Goal: Browse casually

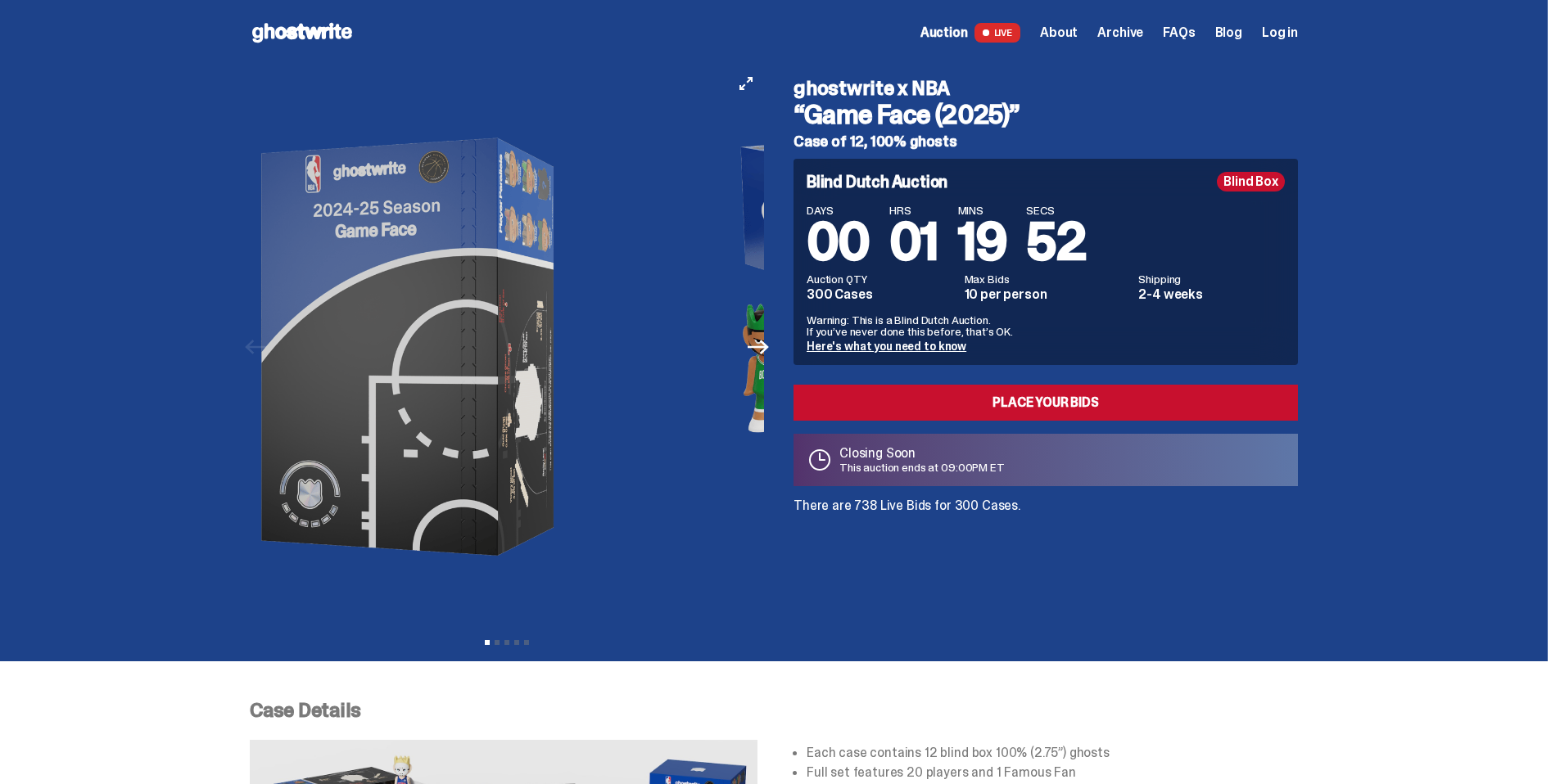
click at [503, 311] on img at bounding box center [413, 347] width 450 height 564
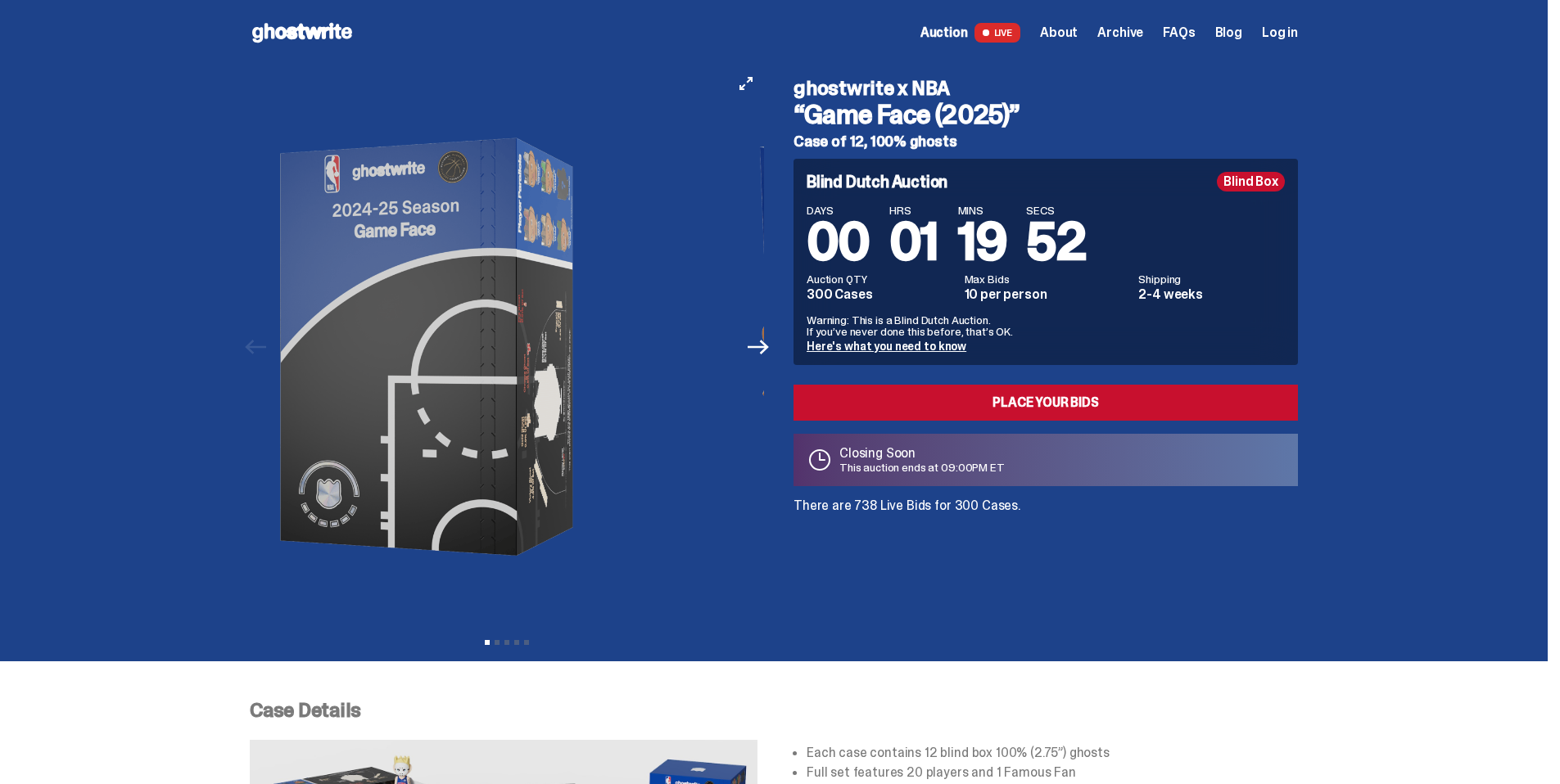
click at [307, 284] on img at bounding box center [431, 347] width 450 height 564
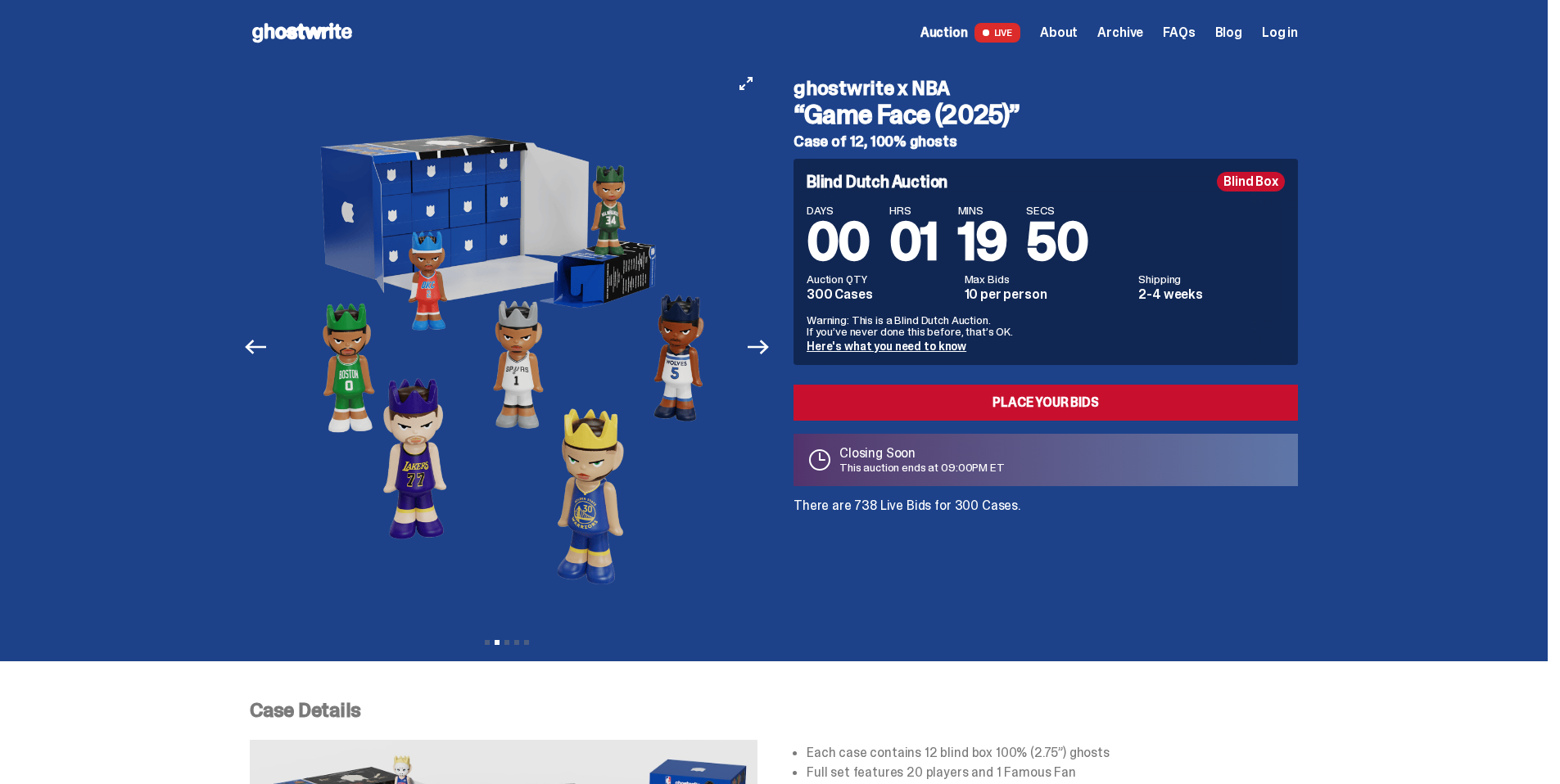
click at [525, 344] on img at bounding box center [507, 347] width 450 height 564
click at [777, 342] on button "Next" at bounding box center [757, 346] width 36 height 36
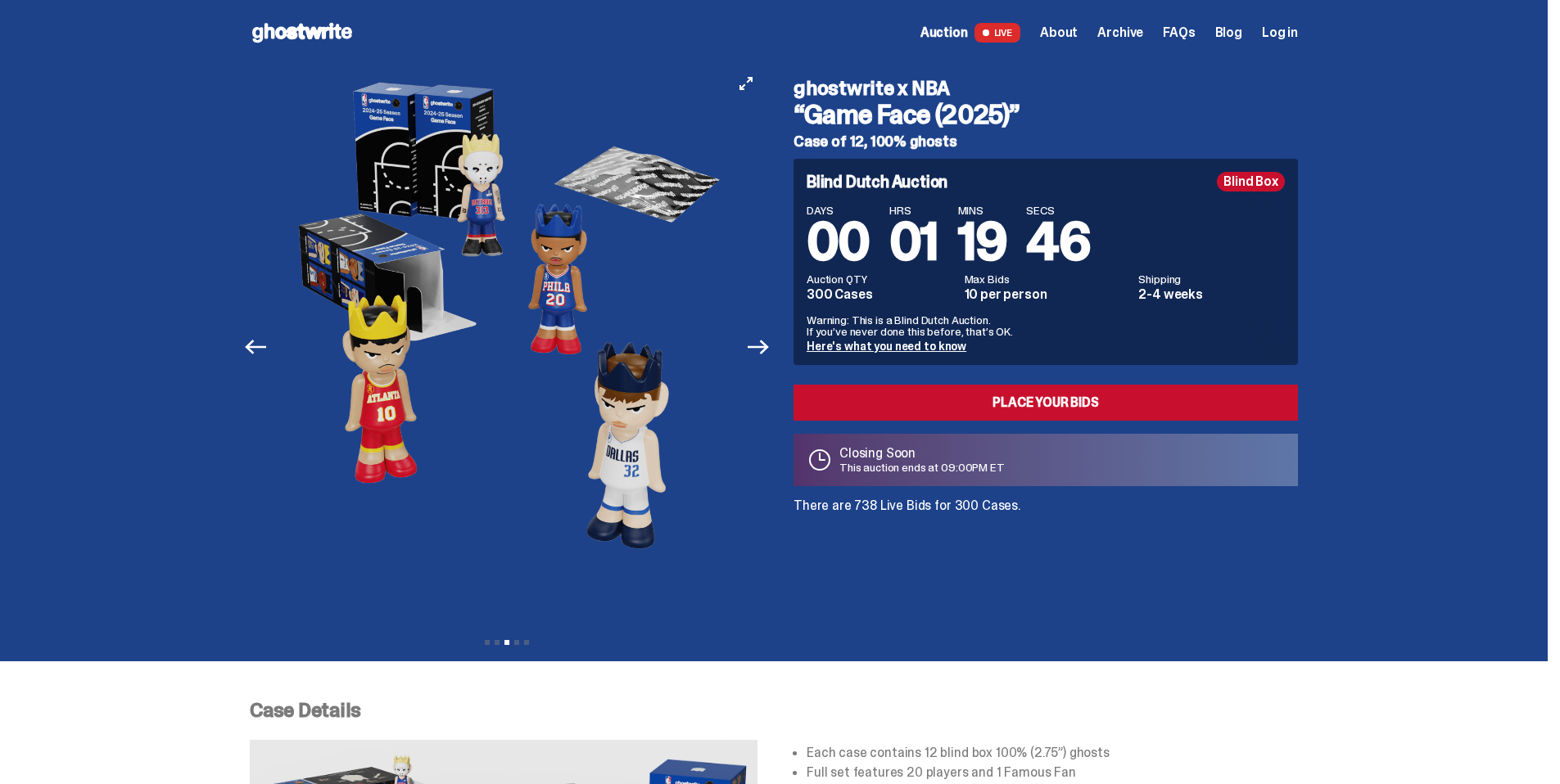
click at [777, 342] on button "Next" at bounding box center [757, 346] width 36 height 36
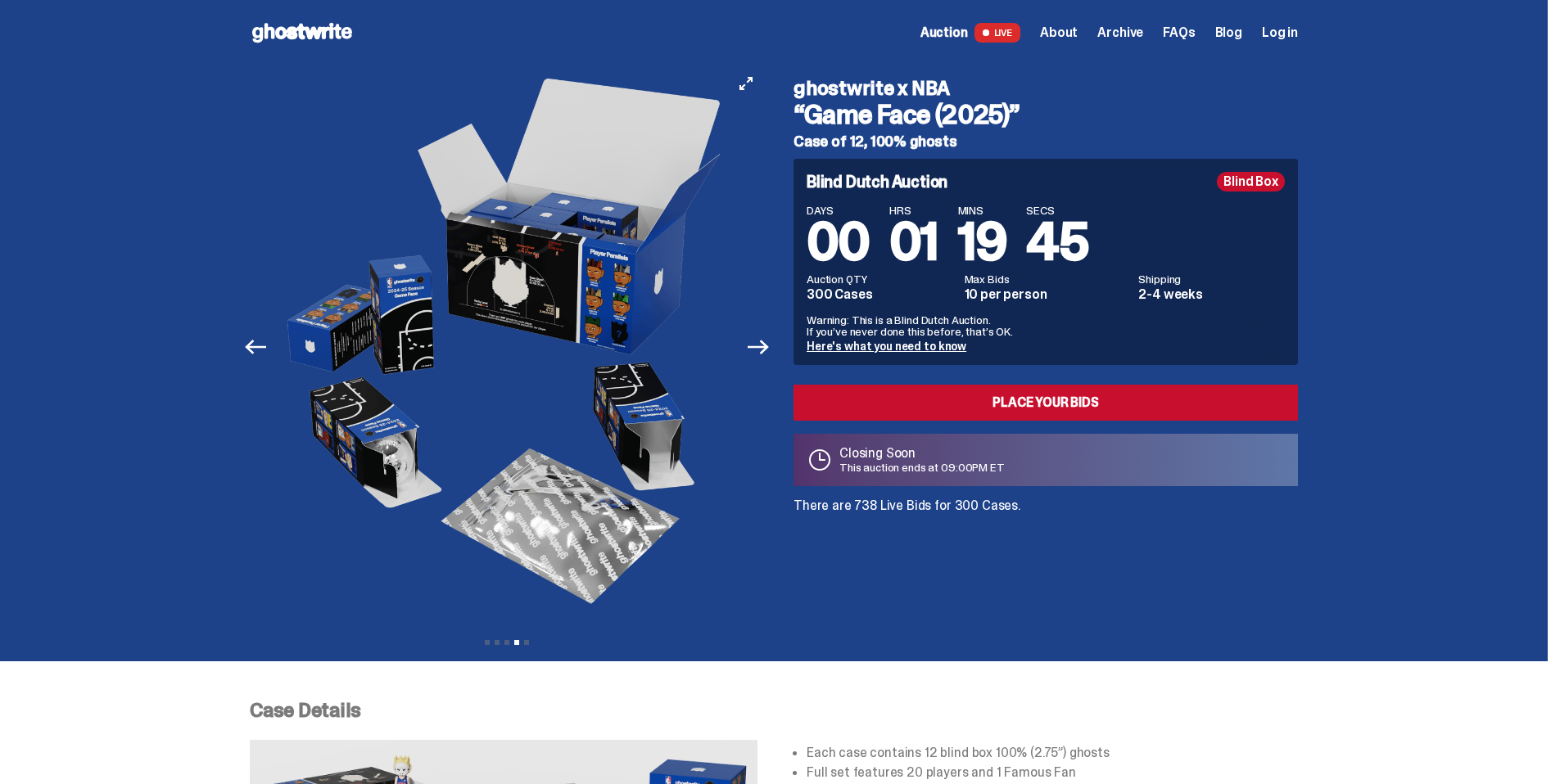
click at [777, 342] on button "Next" at bounding box center [757, 346] width 36 height 36
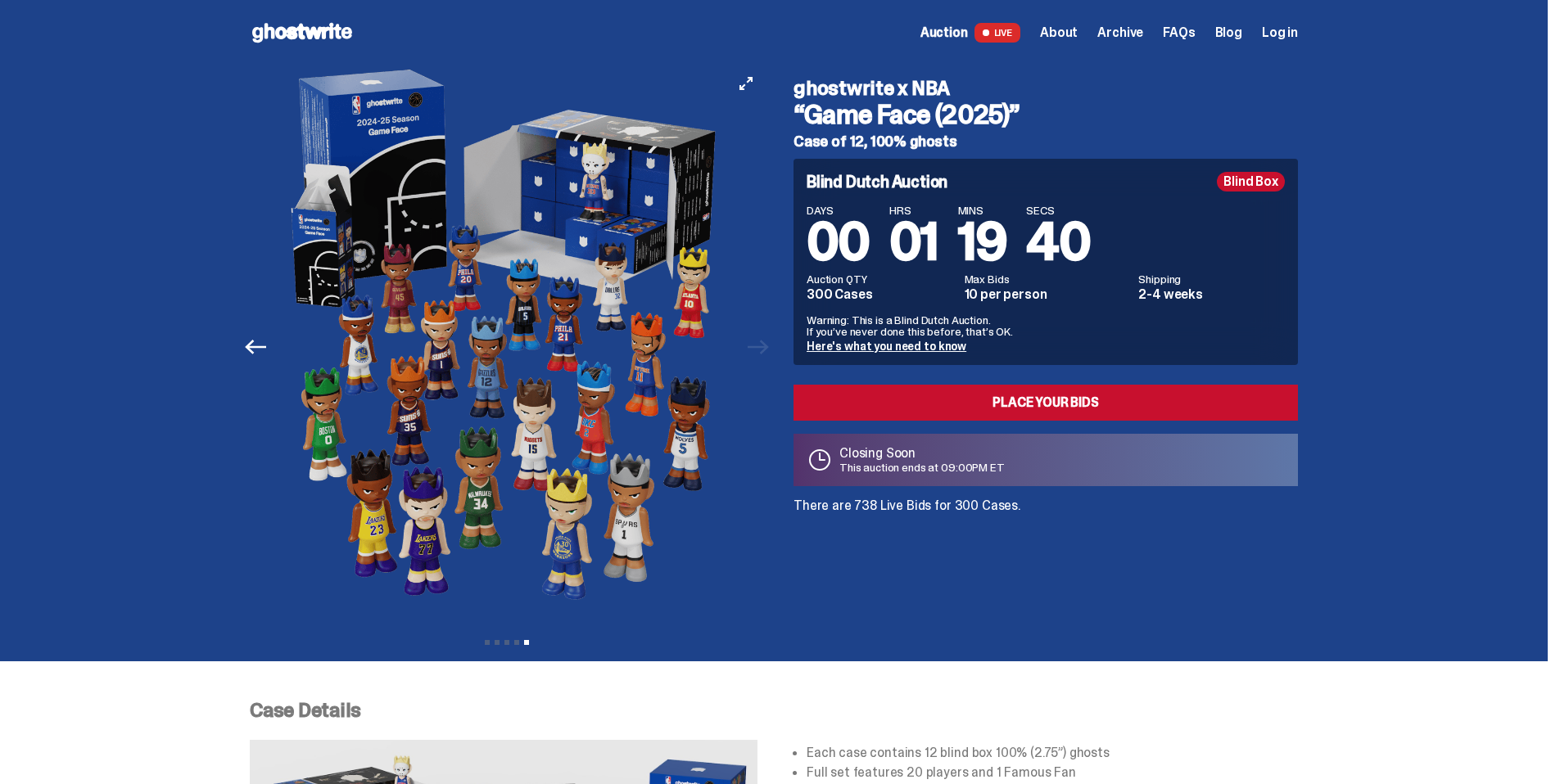
click at [774, 342] on div "Previous Next View slide 1 View slide 2 View slide 3 View slide 4 View slide 5" at bounding box center [512, 347] width 524 height 564
click at [770, 343] on div "Previous Next View slide 1 View slide 2 View slide 3 View slide 4 View slide 5" at bounding box center [512, 347] width 524 height 564
